Goal: Task Accomplishment & Management: Manage account settings

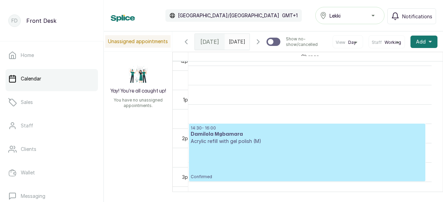
scroll to position [510, 0]
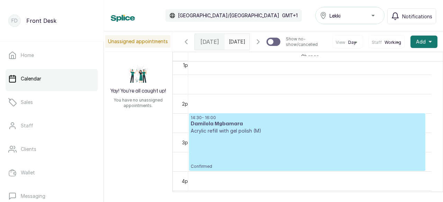
click at [271, 169] on p "Confirmed" at bounding box center [306, 151] width 233 height 35
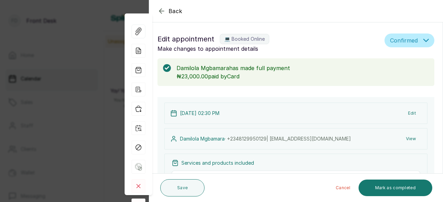
click at [160, 11] on icon "button" at bounding box center [161, 11] width 4 height 4
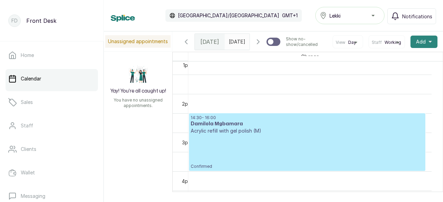
click at [417, 45] on span "Add" at bounding box center [421, 41] width 10 height 7
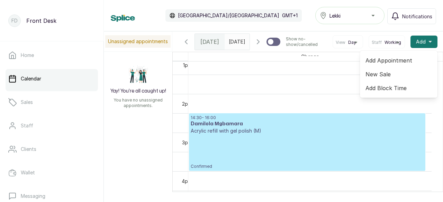
click at [373, 92] on span "Add Block Time" at bounding box center [398, 88] width 66 height 8
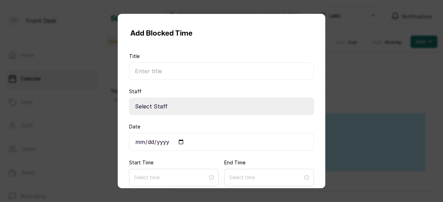
click at [373, 90] on span "Add Block Time" at bounding box center [400, 86] width 63 height 8
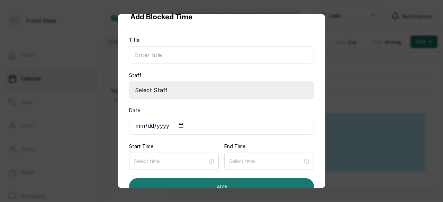
scroll to position [30, 0]
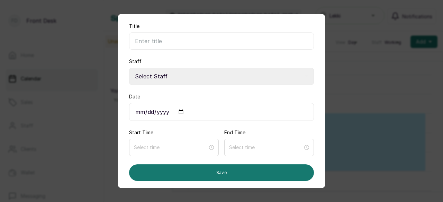
click at [166, 110] on input "Date" at bounding box center [221, 112] width 185 height 18
click at [181, 112] on input "Date" at bounding box center [221, 112] width 185 height 18
type input "[DATE]"
click at [170, 146] on input at bounding box center [170, 147] width 74 height 8
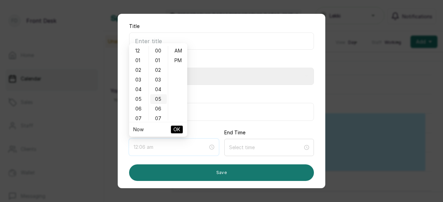
type input "12:05 am"
click at [138, 51] on div "12" at bounding box center [138, 51] width 17 height 10
click at [175, 60] on div "PM" at bounding box center [177, 61] width 17 height 10
click at [158, 97] on div "30" at bounding box center [158, 99] width 17 height 10
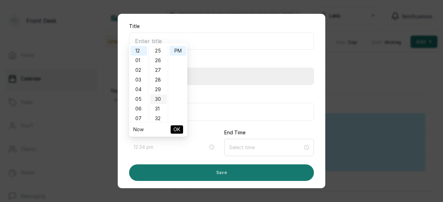
scroll to position [290, 0]
type input "12:30 pm"
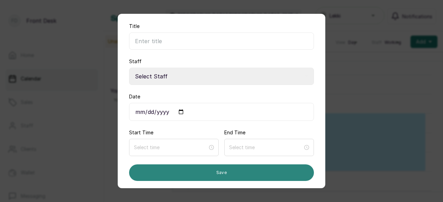
click at [225, 173] on button "Save" at bounding box center [221, 173] width 185 height 17
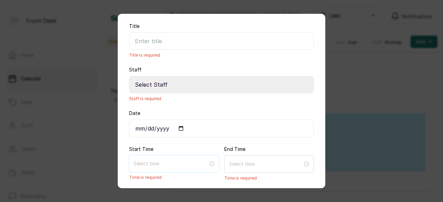
click at [163, 163] on input at bounding box center [170, 164] width 74 height 8
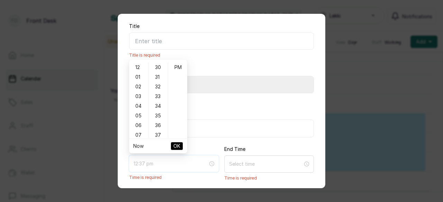
type input "12:36 pm"
click at [136, 66] on div "12" at bounding box center [138, 68] width 17 height 10
click at [159, 66] on div "30" at bounding box center [158, 68] width 17 height 10
type input "12:30 pm"
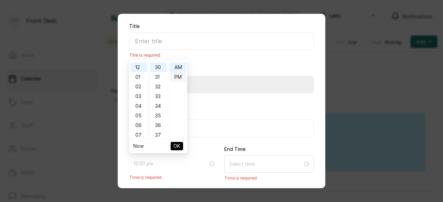
click at [176, 79] on div "PM" at bounding box center [177, 77] width 17 height 10
click at [178, 146] on span "OK" at bounding box center [176, 146] width 7 height 13
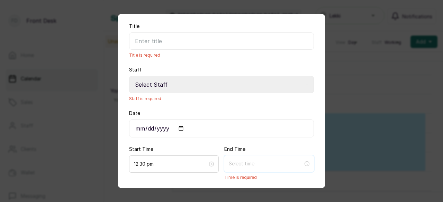
click at [234, 161] on input at bounding box center [266, 164] width 74 height 8
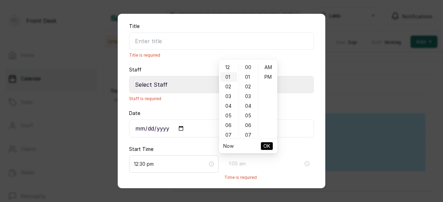
click at [227, 76] on div "01" at bounding box center [228, 77] width 17 height 10
click at [244, 82] on div "30" at bounding box center [248, 81] width 17 height 10
click at [244, 86] on div "31" at bounding box center [248, 91] width 17 height 10
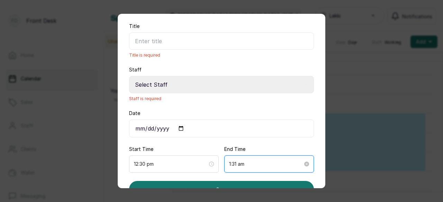
click at [238, 164] on input "1:31 am" at bounding box center [266, 164] width 74 height 8
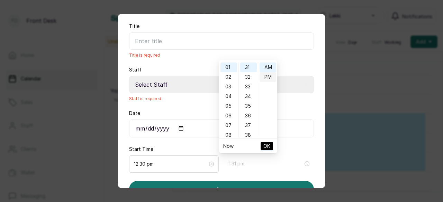
click at [266, 75] on div "PM" at bounding box center [267, 77] width 17 height 10
click at [250, 91] on div "30" at bounding box center [248, 92] width 17 height 10
type input "1:30 pm"
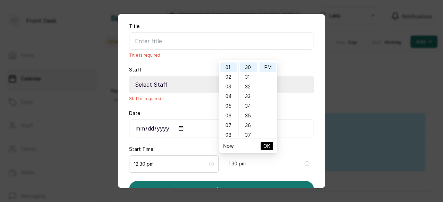
click at [267, 144] on span "OK" at bounding box center [266, 146] width 7 height 13
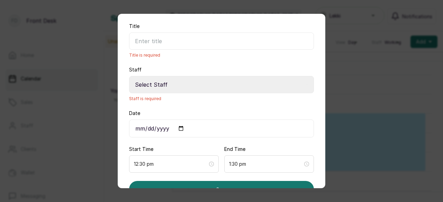
click at [150, 83] on select "Select Staff Gbenga [PERSON_NAME] Technician Acrylic" at bounding box center [221, 84] width 185 height 17
select select "002d56ef-4010-4fa3-893e-01e964481bac"
click at [129, 76] on select "Select Staff Gbenga [PERSON_NAME] Technician Acrylic" at bounding box center [221, 84] width 185 height 17
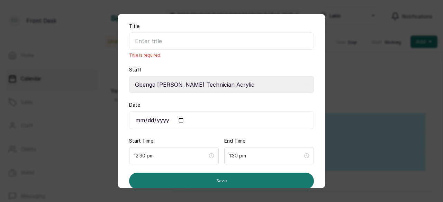
click at [147, 41] on input "Title" at bounding box center [221, 40] width 185 height 17
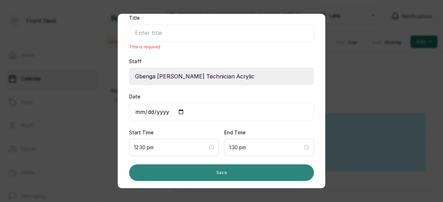
click at [227, 169] on button "Save" at bounding box center [221, 173] width 185 height 17
click at [220, 171] on button "Save" at bounding box center [221, 173] width 185 height 17
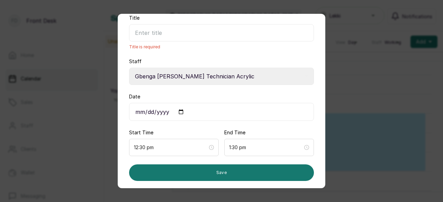
click at [143, 33] on input "Title" at bounding box center [221, 32] width 185 height 17
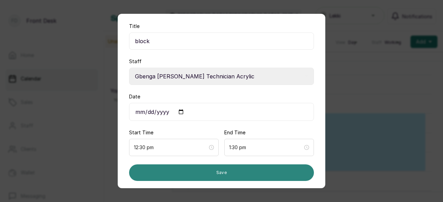
type input "block"
click at [231, 168] on button "Save" at bounding box center [221, 173] width 185 height 17
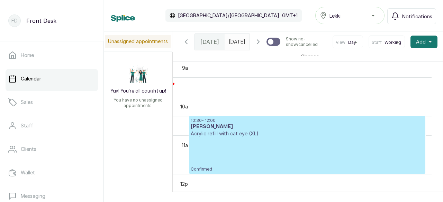
scroll to position [387, 0]
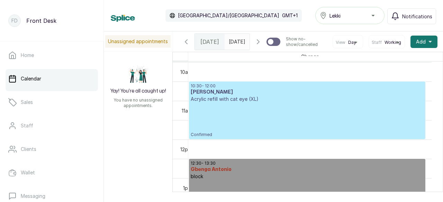
click at [282, 123] on p "Confirmed" at bounding box center [306, 120] width 233 height 35
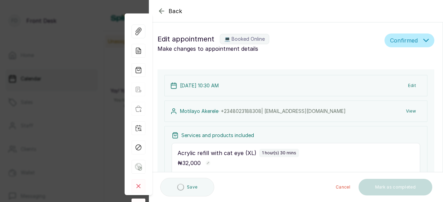
type input "10:30 am"
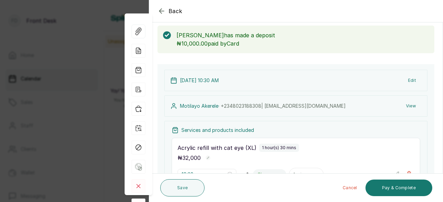
scroll to position [35, 0]
